Goal: Check status: Check status

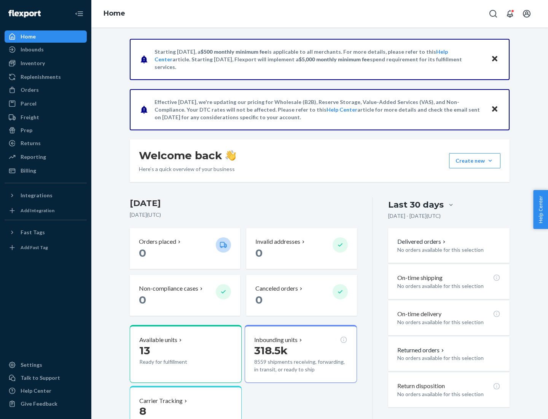
click at [490, 161] on button "Create new Create new inbound Create new order Create new product" at bounding box center [474, 160] width 51 height 15
click at [26, 130] on div "Prep" at bounding box center [27, 130] width 12 height 8
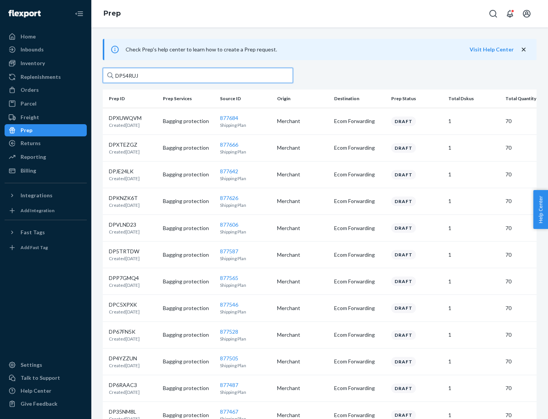
type input "DP54RUJL"
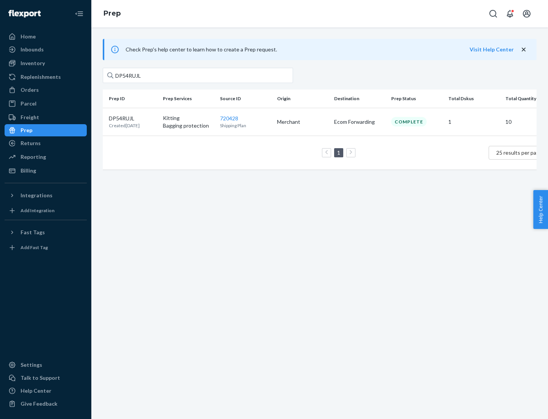
click at [133, 118] on p "DP54RUJL" at bounding box center [124, 119] width 31 height 8
